Goal: Task Accomplishment & Management: Manage account settings

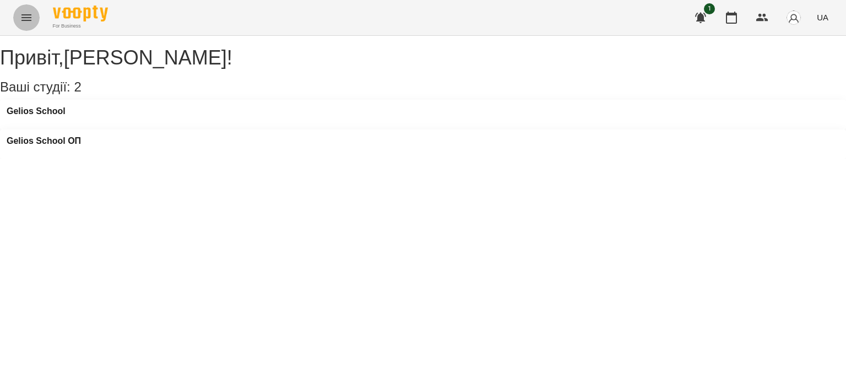
click at [23, 13] on icon "Menu" at bounding box center [26, 17] width 13 height 13
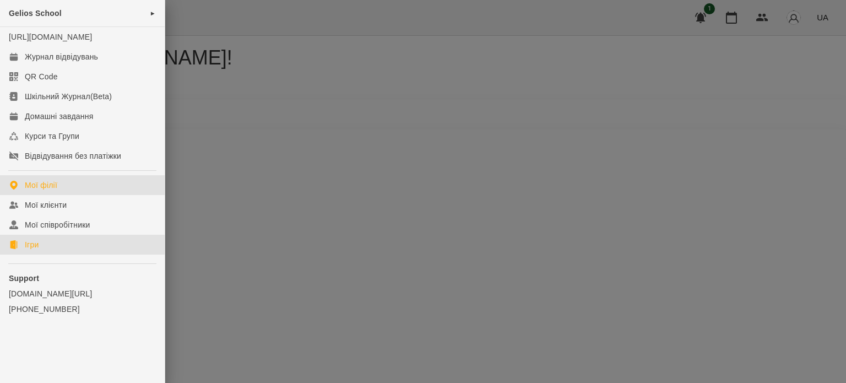
click at [28, 250] on div "Ігри" at bounding box center [32, 244] width 14 height 11
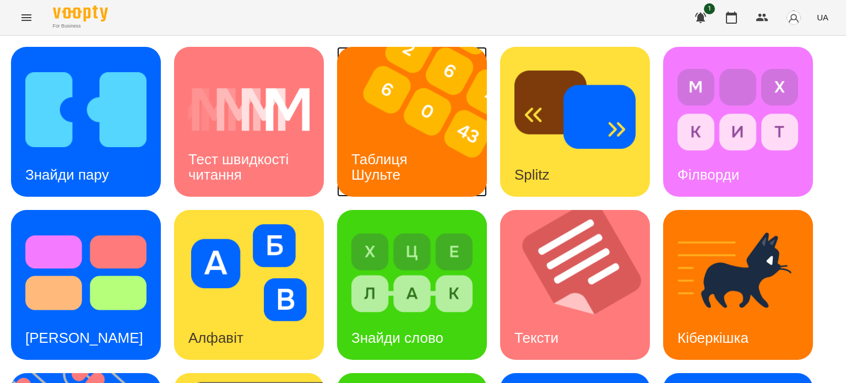
click at [399, 151] on h3 "Таблиця Шульте" at bounding box center [381, 166] width 60 height 31
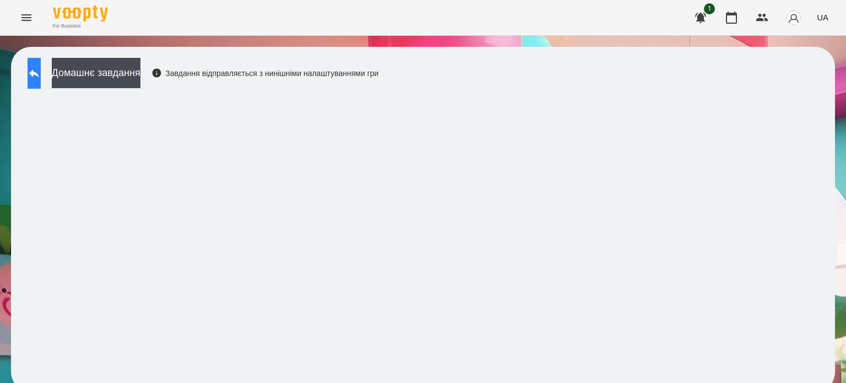
click at [40, 72] on icon at bounding box center [34, 73] width 13 height 13
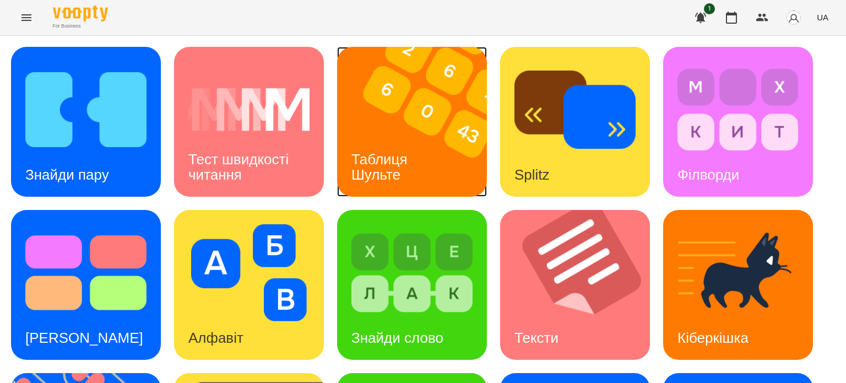
click at [423, 125] on img at bounding box center [419, 122] width 164 height 150
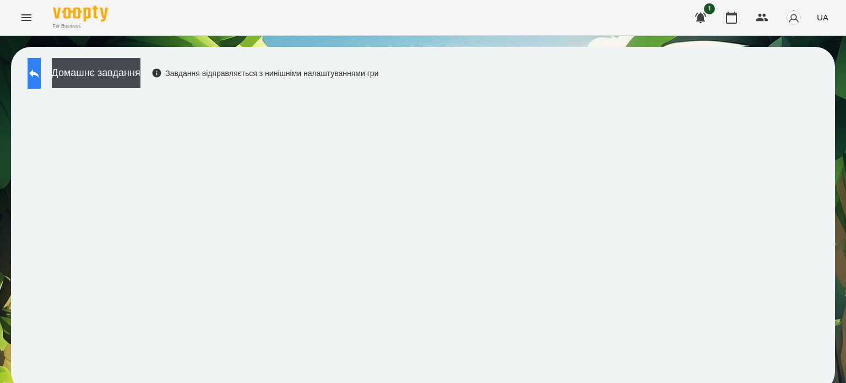
click at [39, 71] on icon at bounding box center [34, 73] width 13 height 13
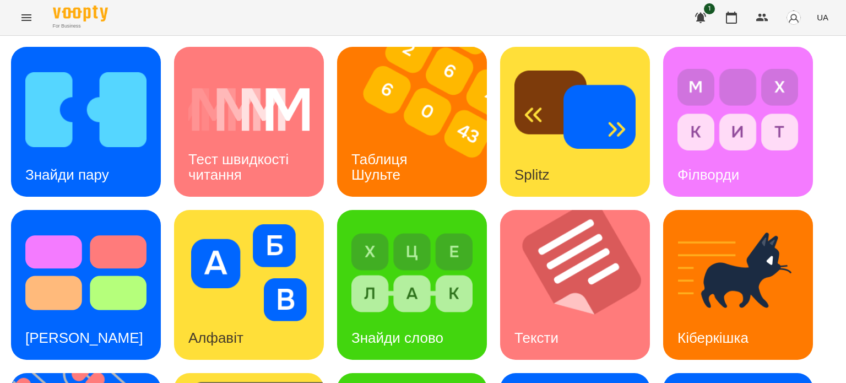
click at [26, 15] on icon "Menu" at bounding box center [26, 17] width 10 height 7
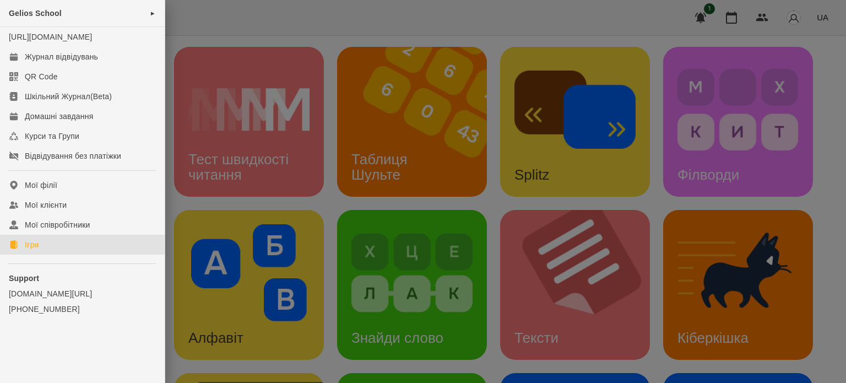
click at [272, 7] on div at bounding box center [423, 191] width 846 height 383
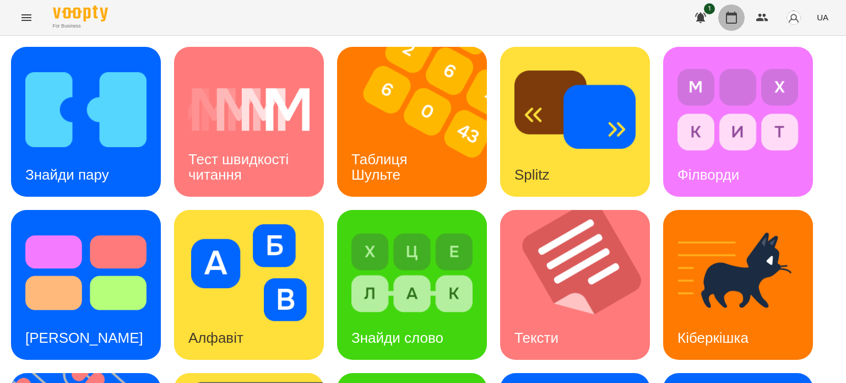
click at [729, 19] on icon "button" at bounding box center [731, 17] width 13 height 13
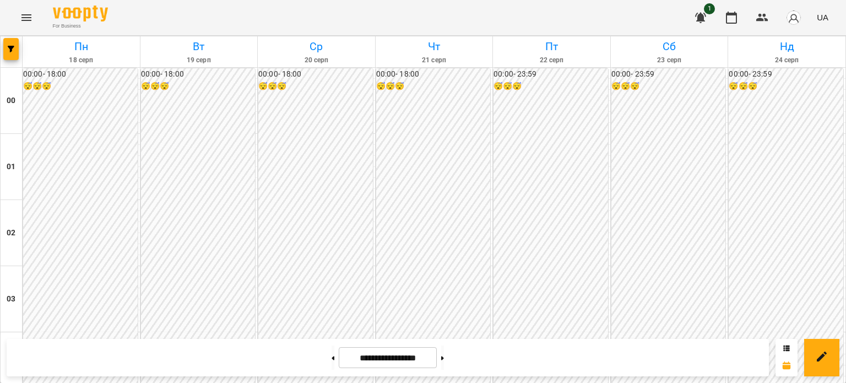
scroll to position [1156, 0]
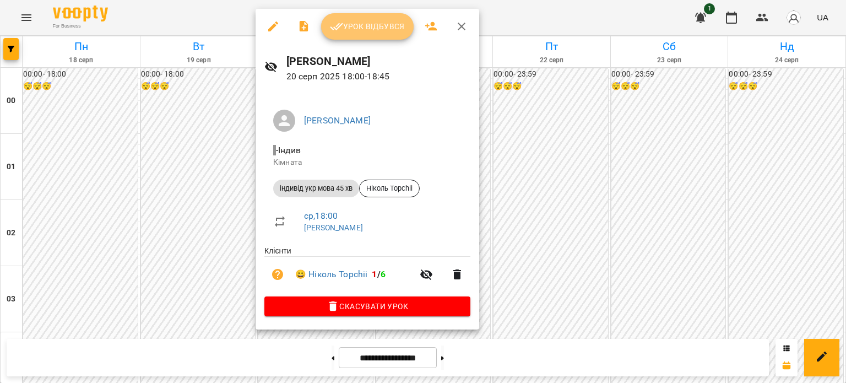
click at [372, 26] on span "Урок відбувся" at bounding box center [367, 26] width 75 height 13
